Goal: Task Accomplishment & Management: Complete application form

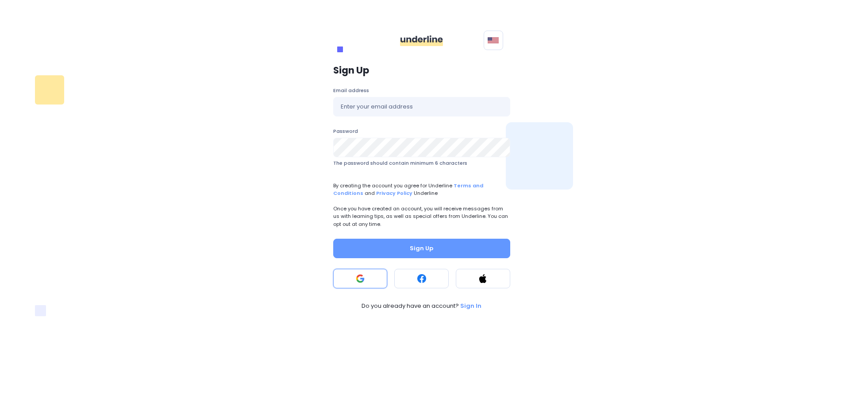
click at [362, 287] on button at bounding box center [360, 278] width 54 height 19
